Goal: Navigation & Orientation: Find specific page/section

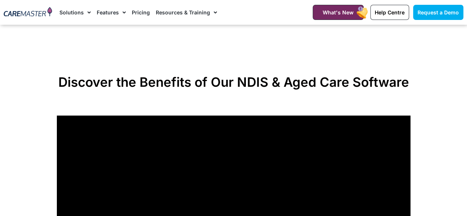
scroll to position [497, 0]
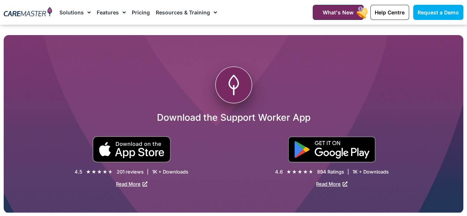
scroll to position [1333, 0]
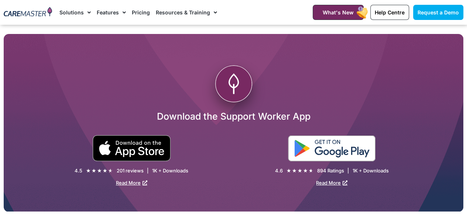
click at [355, 151] on img at bounding box center [332, 149] width 88 height 26
